Goal: Information Seeking & Learning: Learn about a topic

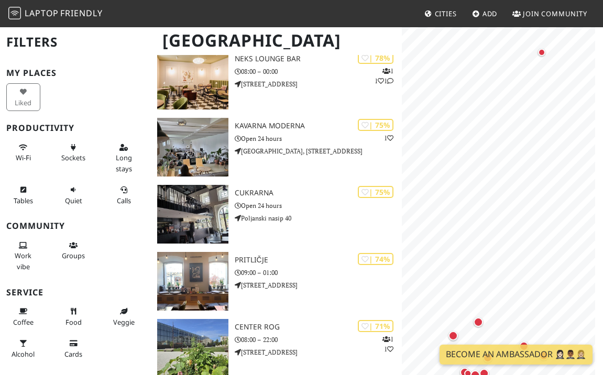
scroll to position [101, 0]
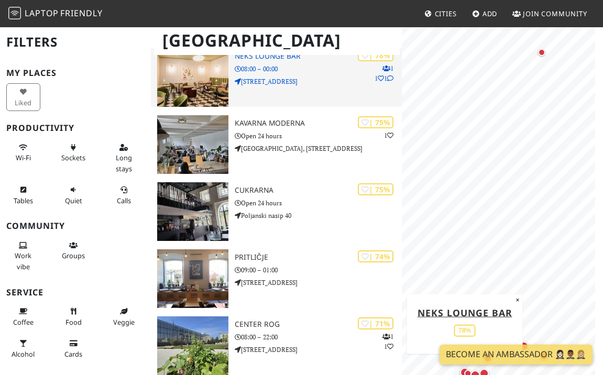
click at [202, 72] on img at bounding box center [192, 77] width 71 height 59
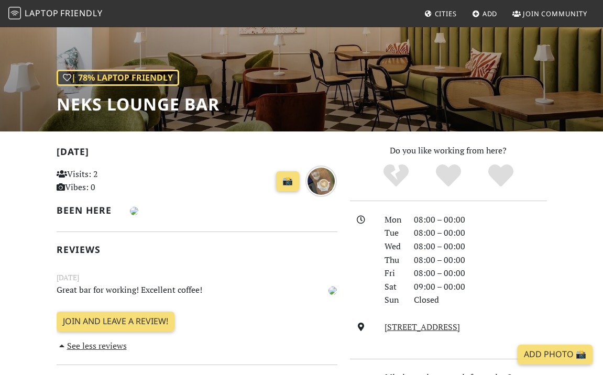
scroll to position [112, 0]
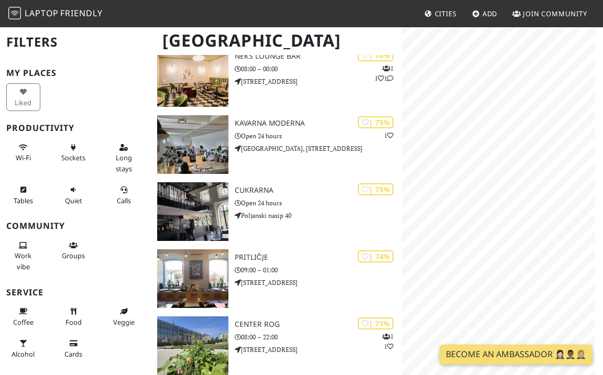
scroll to position [101, 0]
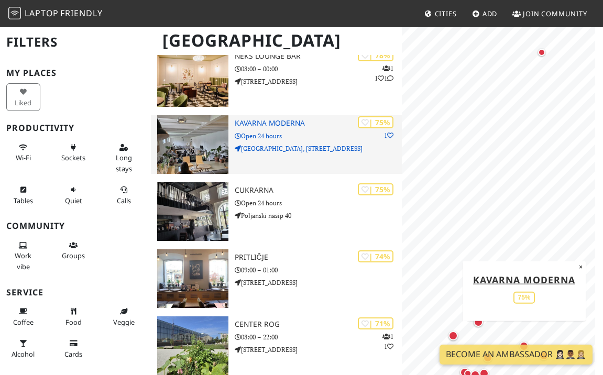
click at [197, 142] on img at bounding box center [192, 144] width 71 height 59
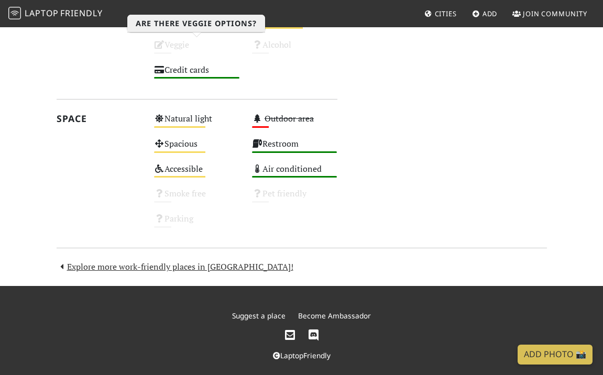
scroll to position [570, 0]
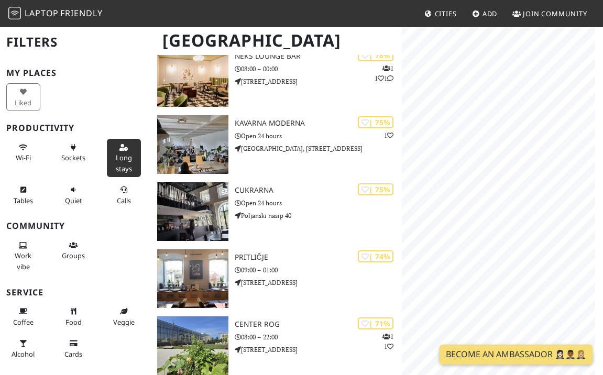
scroll to position [101, 0]
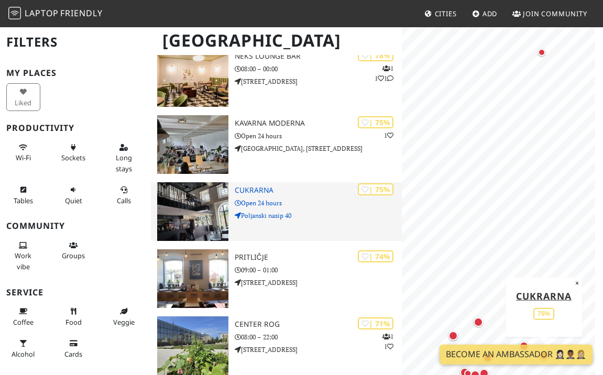
click at [321, 217] on p "Poljanski nasip 40" at bounding box center [319, 216] width 168 height 10
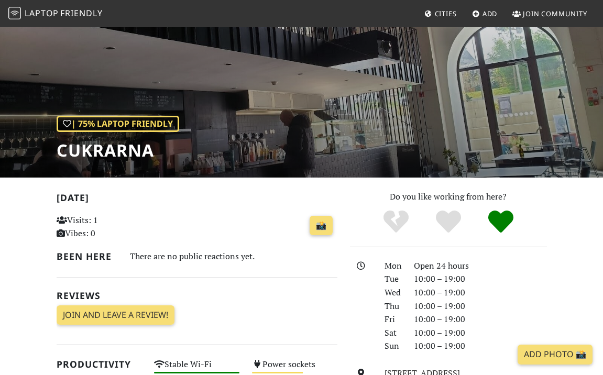
scroll to position [62, 0]
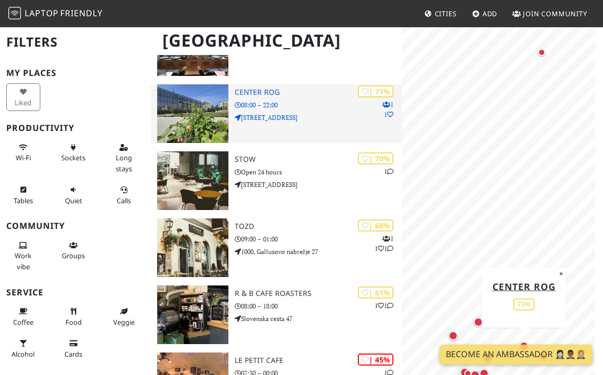
scroll to position [334, 0]
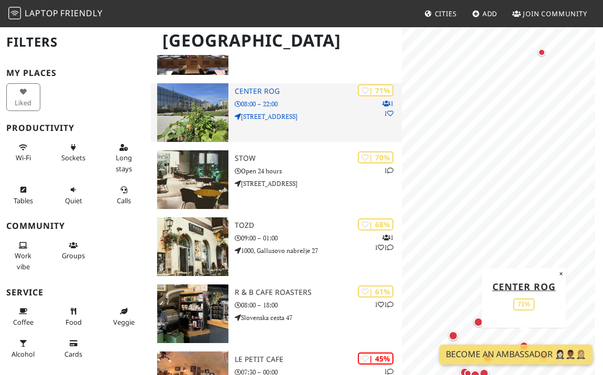
click at [324, 114] on p "Trubarjeva cesta 72" at bounding box center [319, 117] width 168 height 10
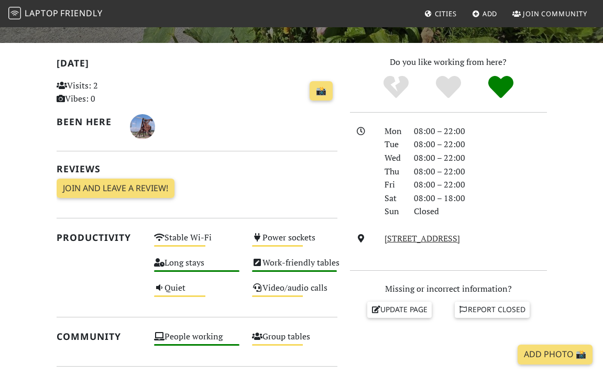
scroll to position [202, 0]
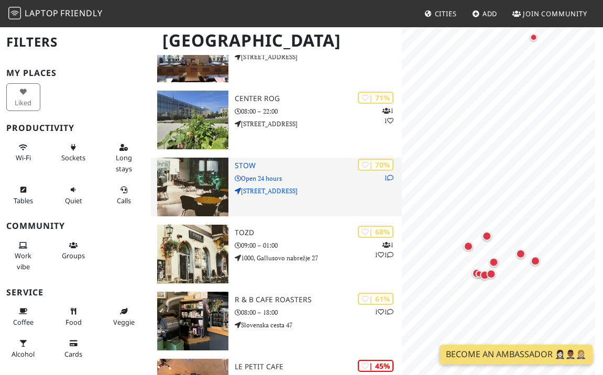
scroll to position [334, 0]
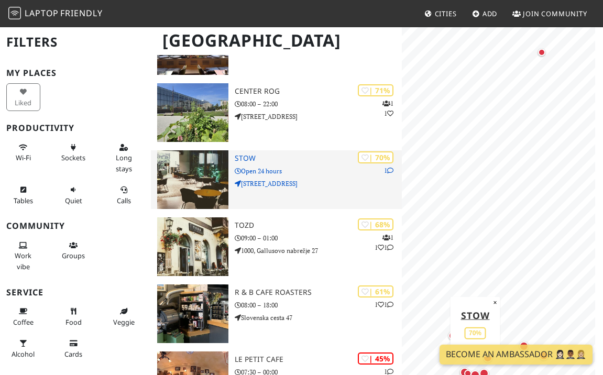
click at [322, 177] on div "| 70% 1 Stow Open 24 hours Gosposka ulica 15" at bounding box center [319, 179] width 168 height 59
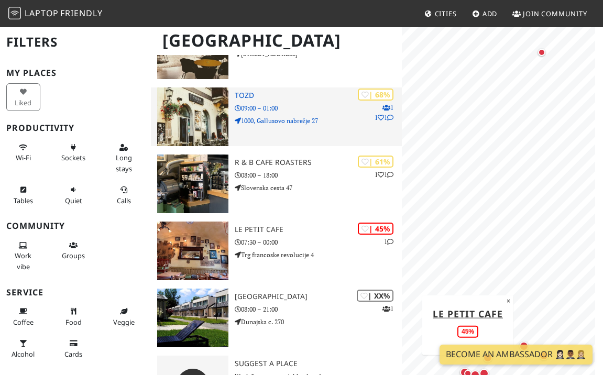
scroll to position [512, 0]
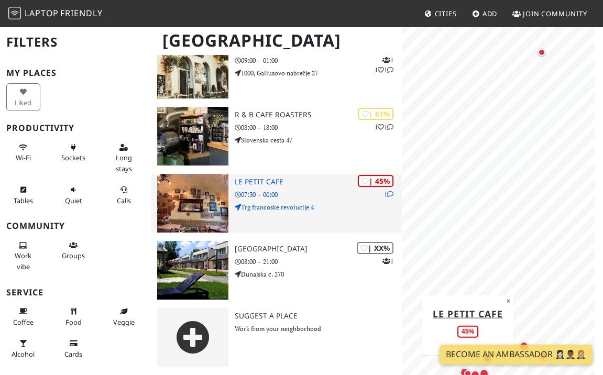
click at [325, 190] on p "07:30 – 00:00" at bounding box center [319, 195] width 168 height 10
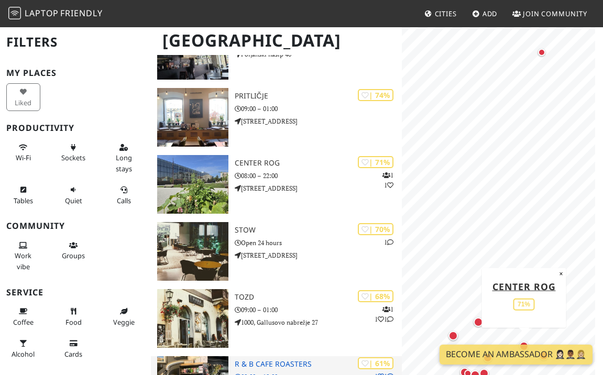
scroll to position [261, 0]
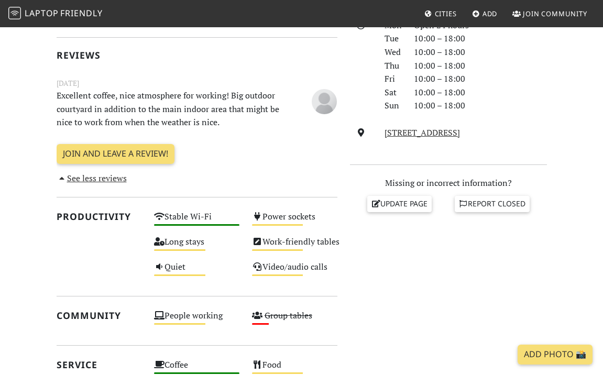
scroll to position [294, 0]
